Goal: Navigation & Orientation: Find specific page/section

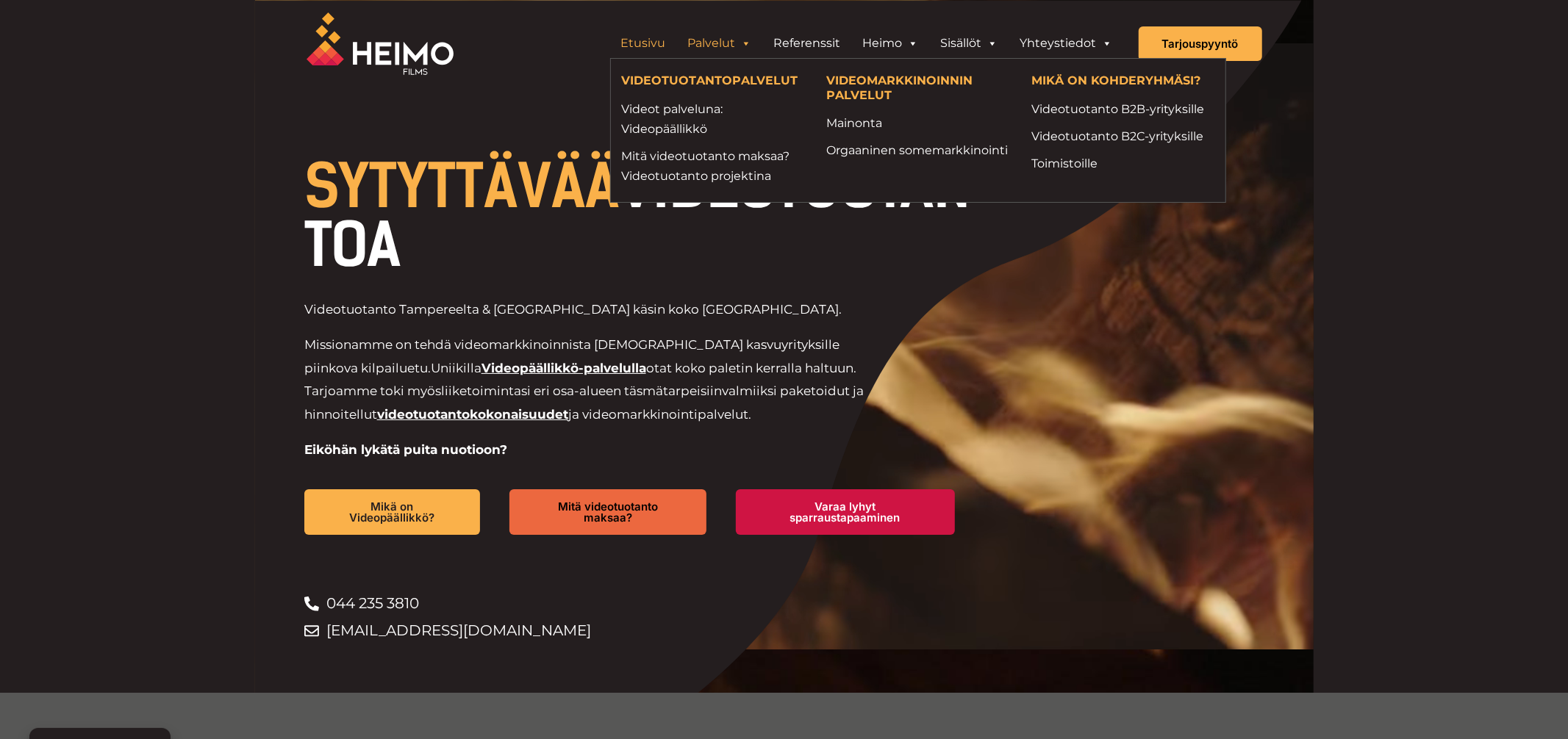
click at [763, 35] on link "Palvelut" at bounding box center [720, 43] width 86 height 29
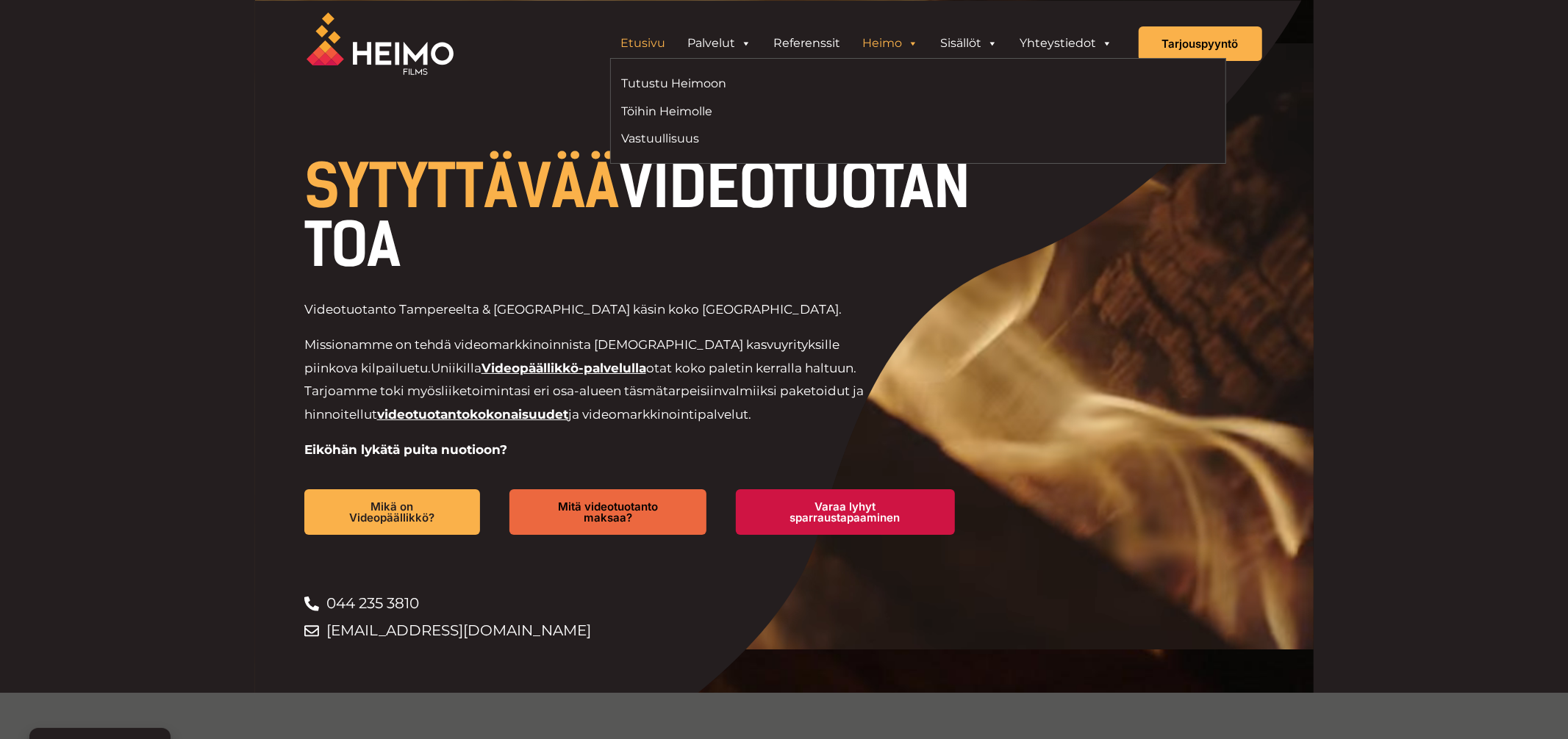
click at [919, 41] on span "Header Widget 1" at bounding box center [912, 43] width 12 height 29
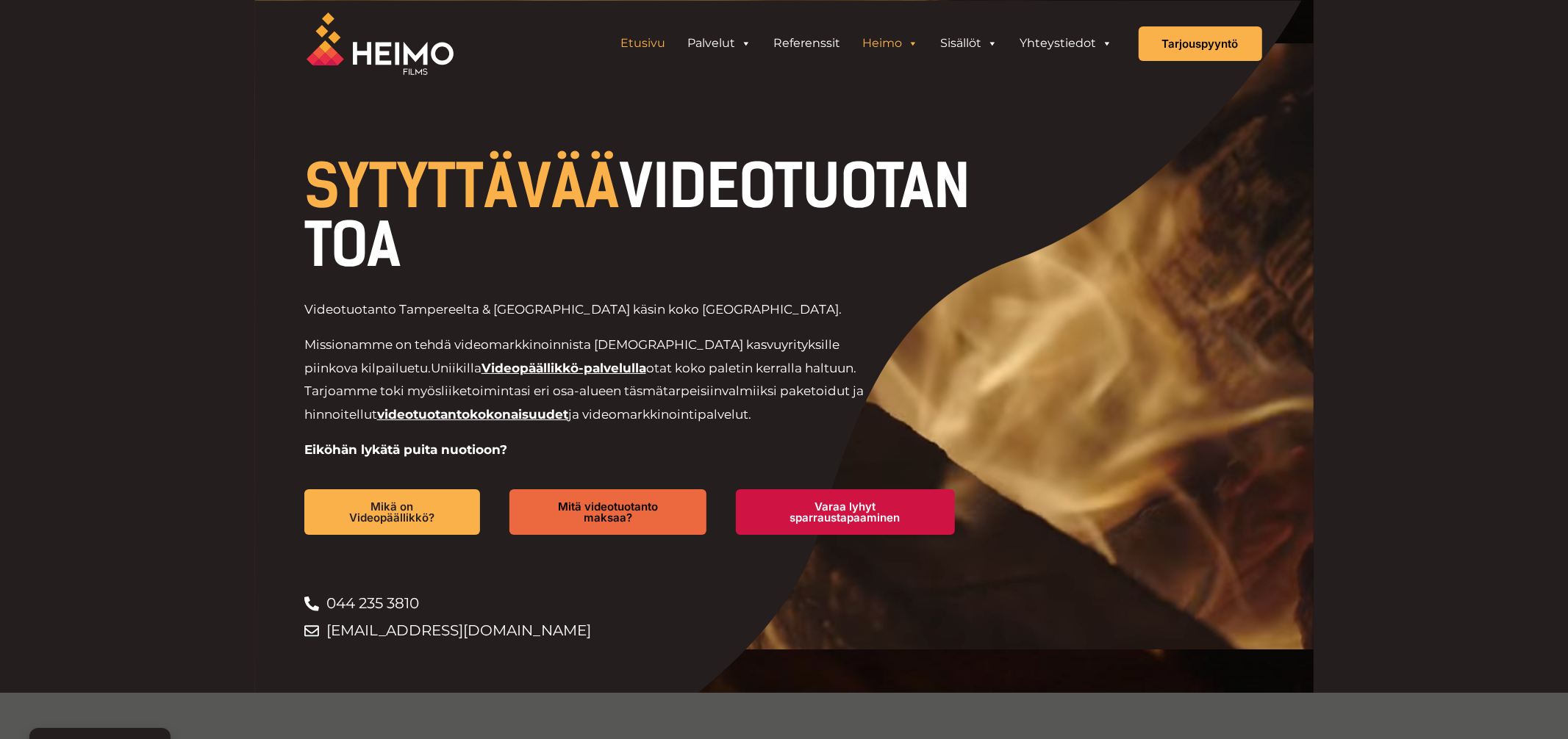
click at [919, 41] on span "Header Widget 1" at bounding box center [912, 43] width 12 height 29
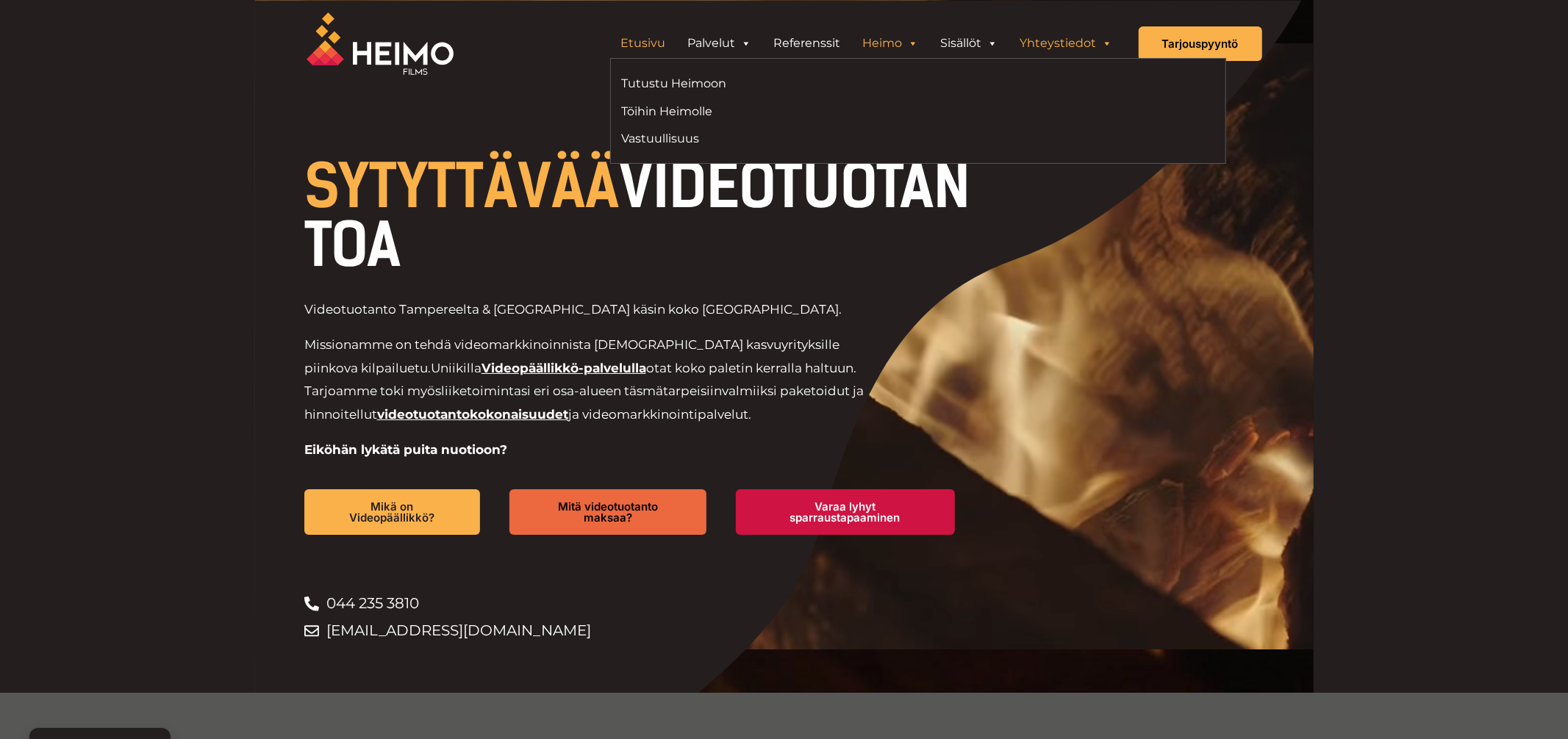
click at [1113, 44] on span "Header Widget 1" at bounding box center [1106, 43] width 12 height 29
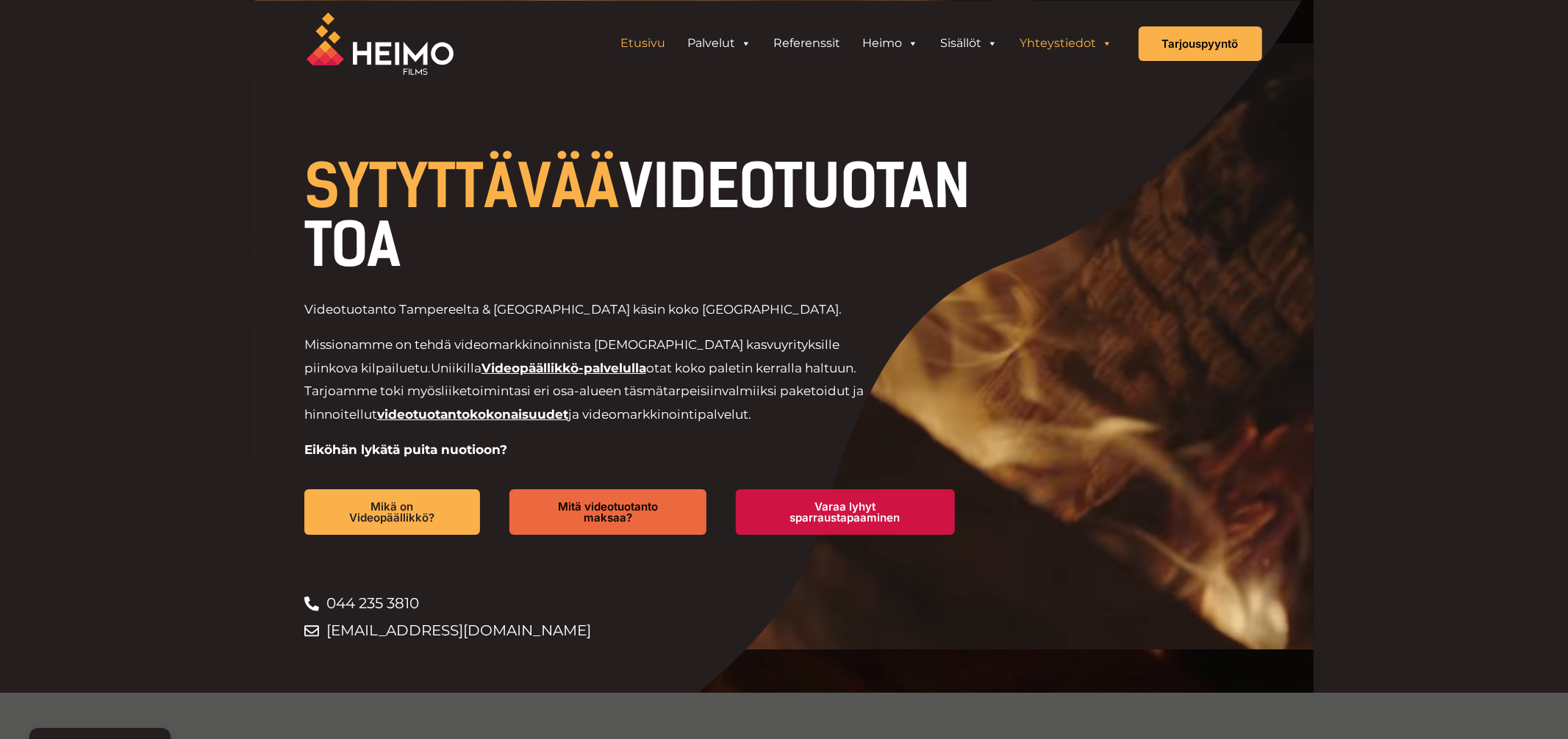
click at [1111, 45] on link "Yhteystiedot" at bounding box center [1066, 43] width 115 height 29
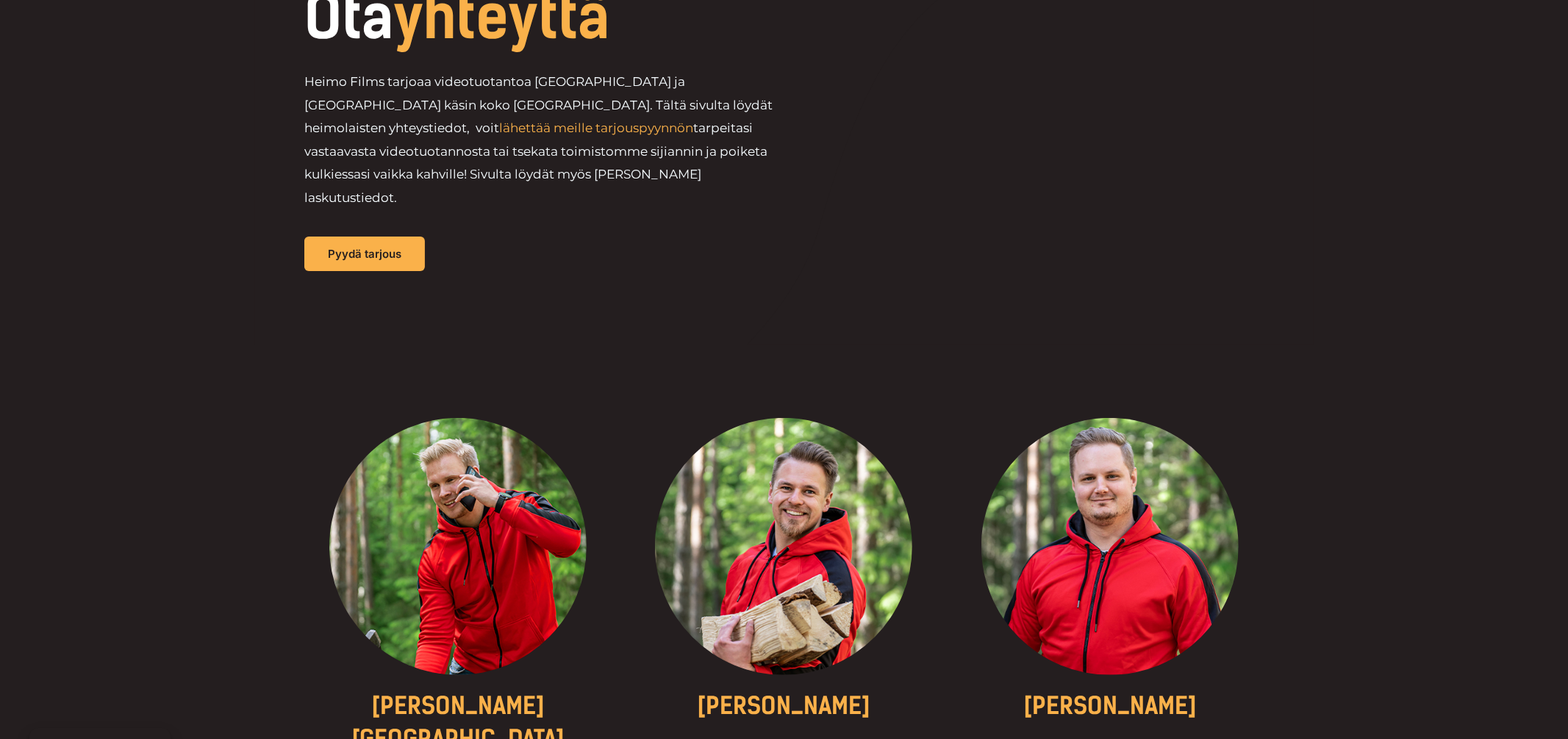
scroll to position [141, 0]
